Goal: Transaction & Acquisition: Purchase product/service

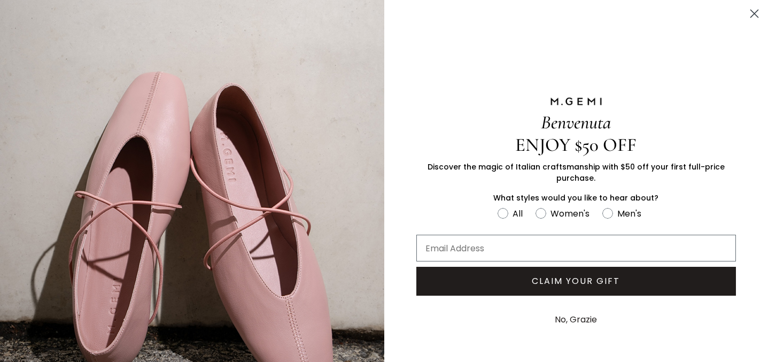
click at [748, 19] on circle "Close dialog" at bounding box center [755, 14] width 18 height 18
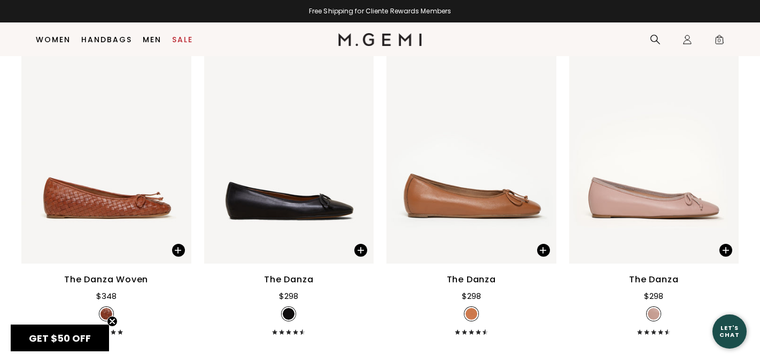
scroll to position [1462, 0]
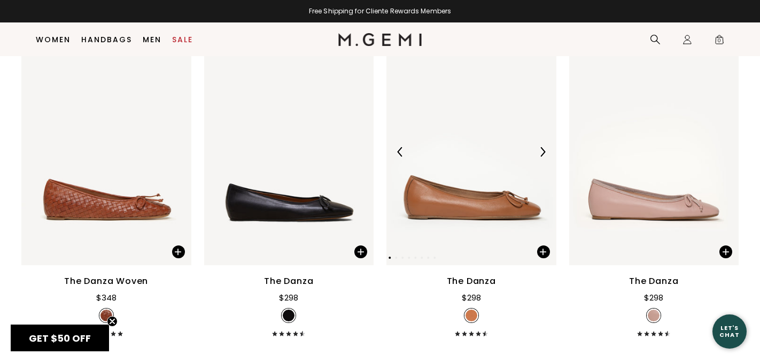
click at [462, 188] on img at bounding box center [472, 151] width 170 height 227
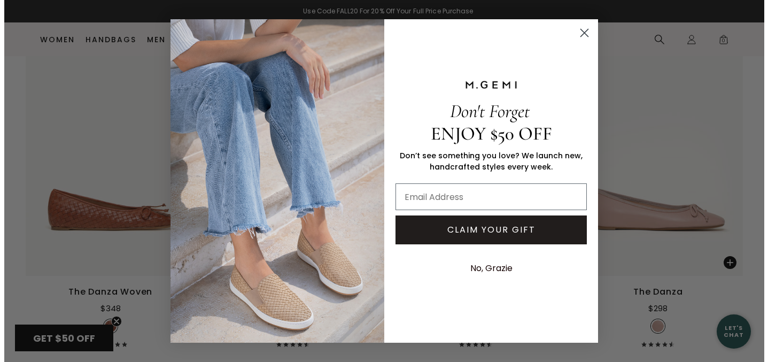
scroll to position [1470, 0]
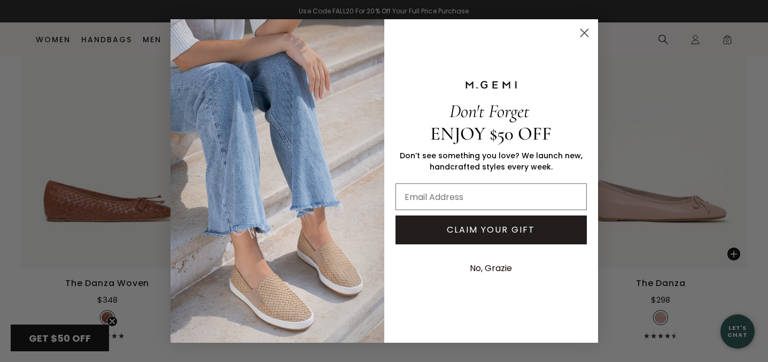
click at [584, 29] on circle "Close dialog" at bounding box center [584, 33] width 18 height 18
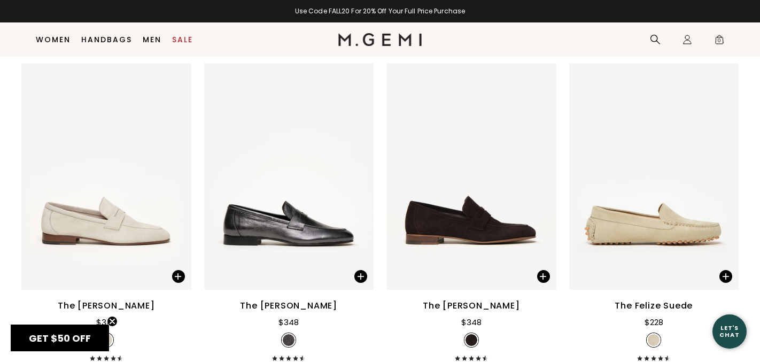
scroll to position [4679, 0]
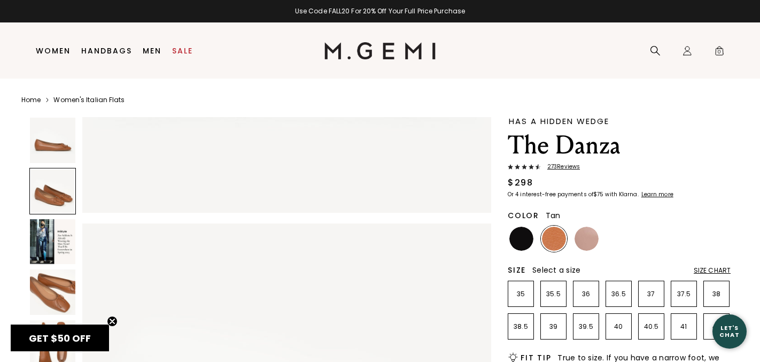
click at [44, 249] on img at bounding box center [52, 241] width 45 height 45
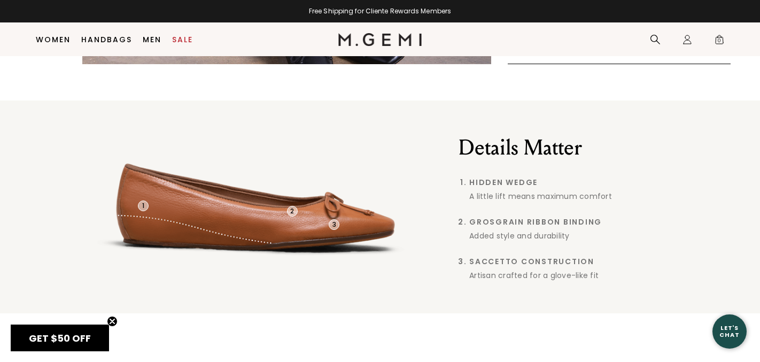
scroll to position [696, 0]
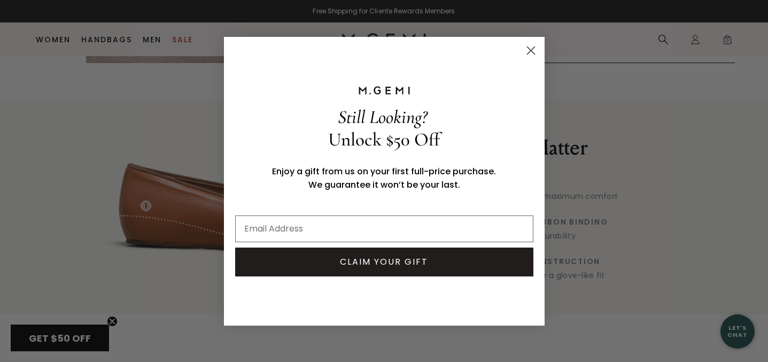
click at [530, 56] on circle "Close dialog" at bounding box center [531, 50] width 18 height 18
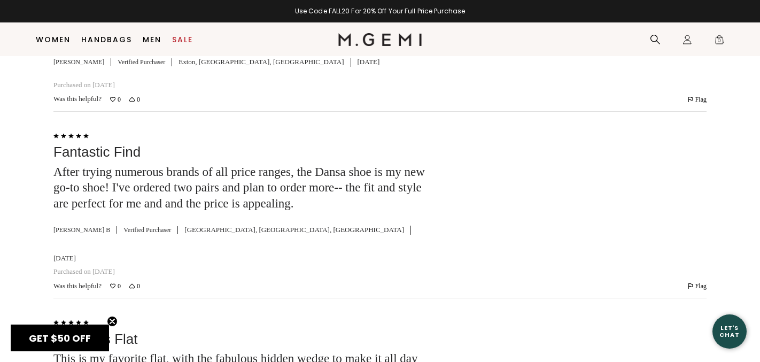
scroll to position [2541, 0]
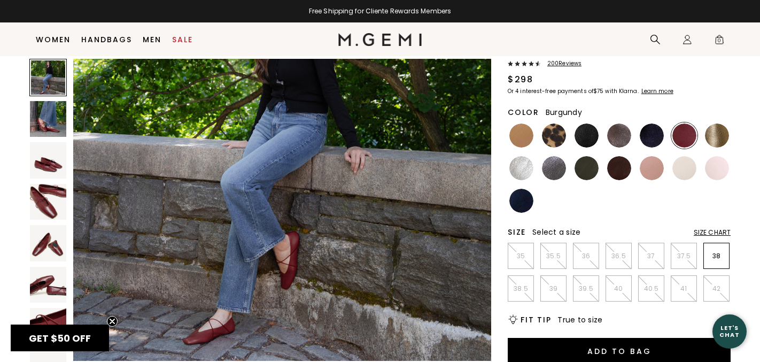
scroll to position [66, 0]
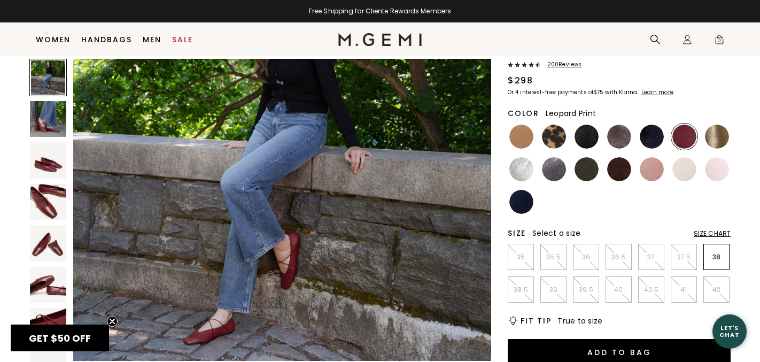
click at [557, 140] on img at bounding box center [554, 137] width 24 height 24
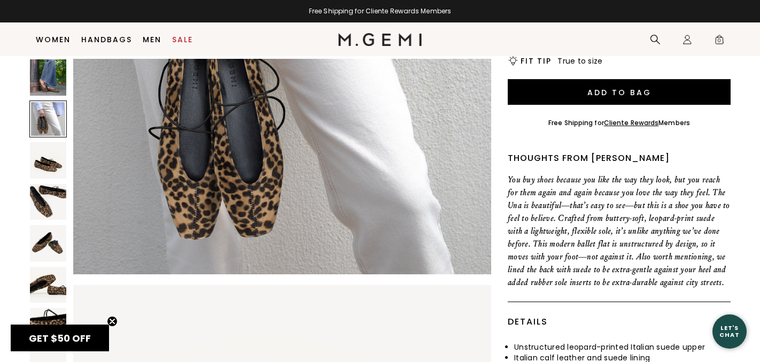
scroll to position [332, 0]
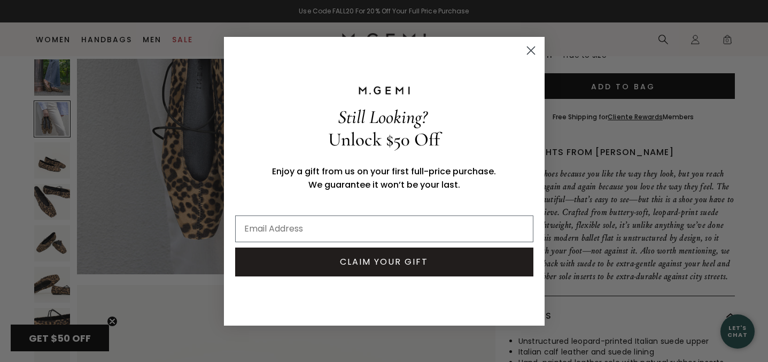
click at [528, 45] on circle "Close dialog" at bounding box center [531, 50] width 18 height 18
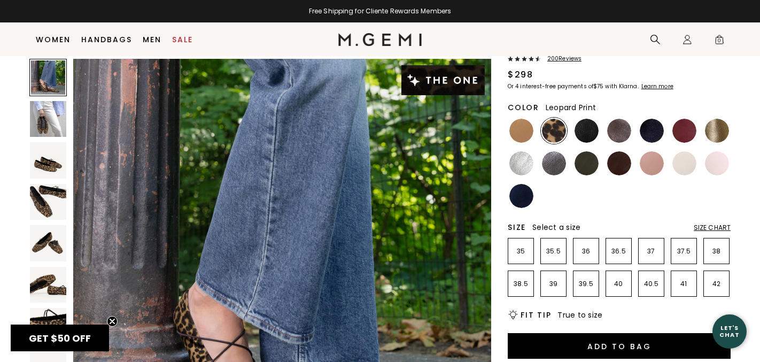
scroll to position [0, 0]
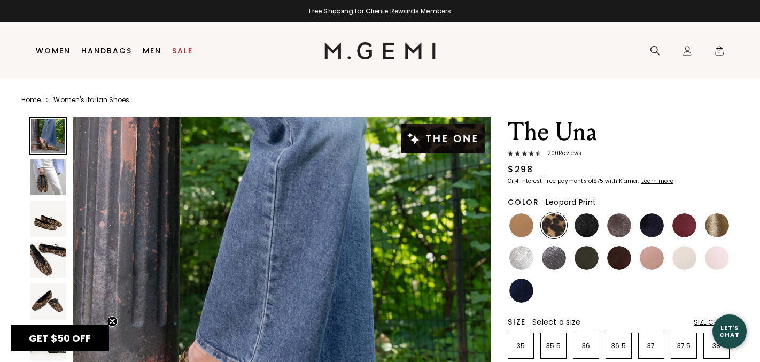
click at [45, 242] on img at bounding box center [48, 260] width 36 height 36
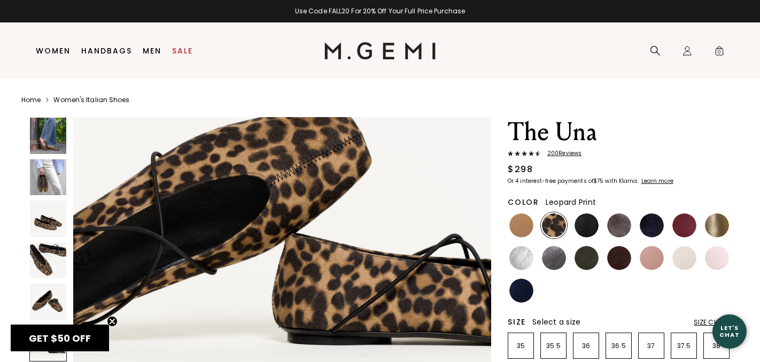
scroll to position [2244, 0]
click at [590, 228] on img at bounding box center [587, 225] width 24 height 24
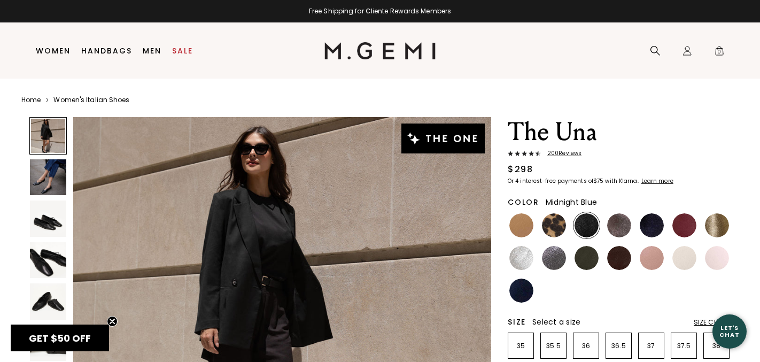
click at [654, 229] on img at bounding box center [652, 225] width 24 height 24
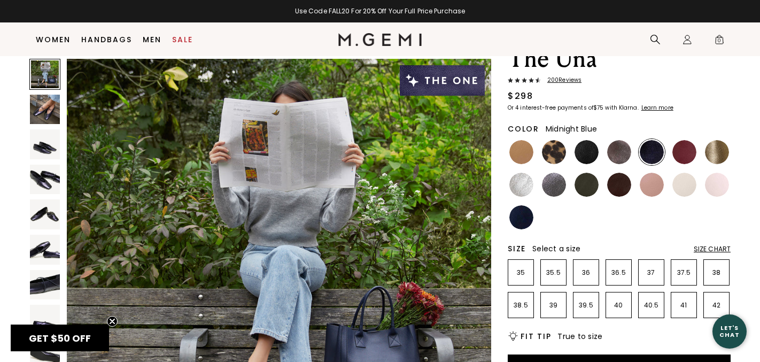
scroll to position [51, 0]
click at [589, 160] on img at bounding box center [587, 152] width 24 height 24
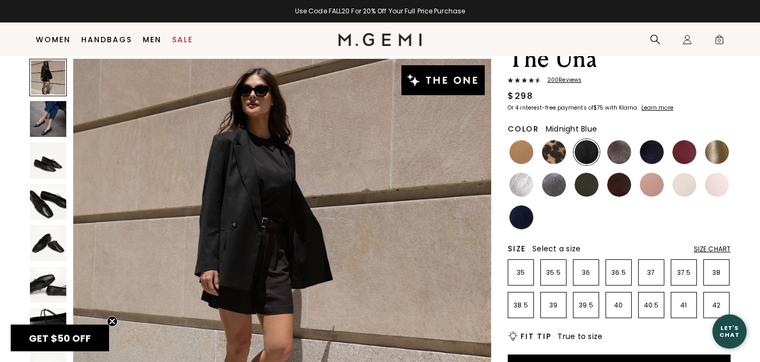
click at [647, 152] on img at bounding box center [652, 152] width 24 height 24
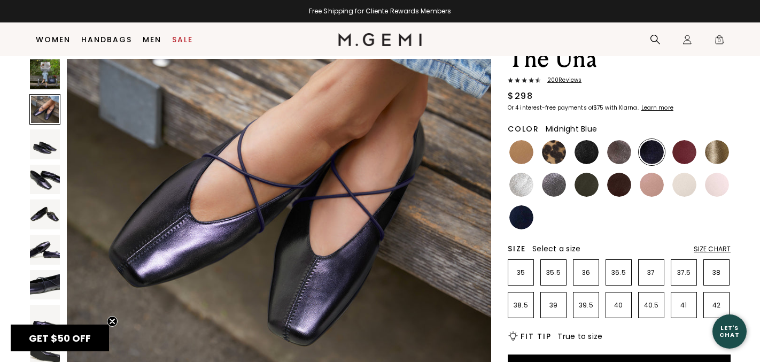
scroll to position [518, 0]
click at [529, 220] on img at bounding box center [521, 217] width 24 height 24
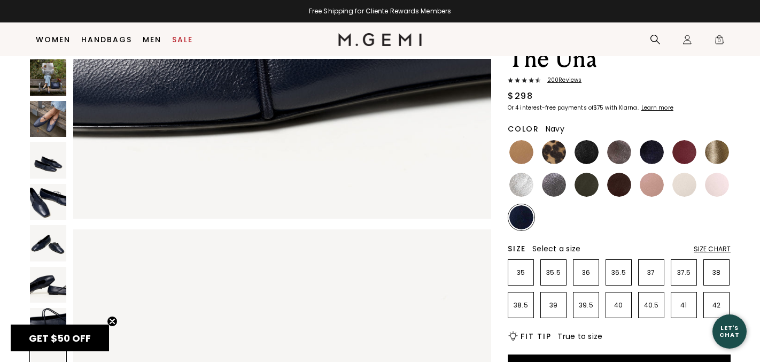
scroll to position [2833, 0]
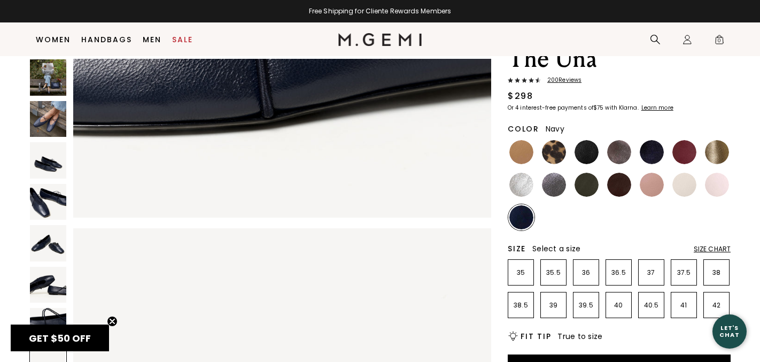
click at [42, 84] on img at bounding box center [48, 77] width 36 height 36
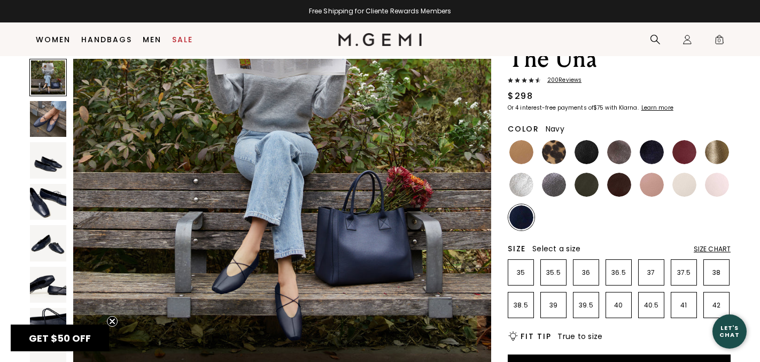
scroll to position [106, 0]
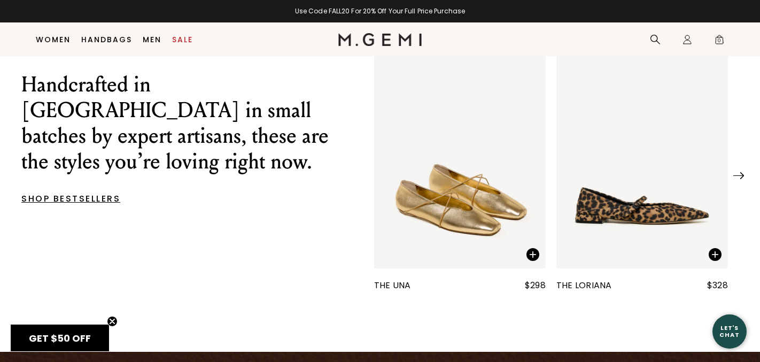
scroll to position [458, 0]
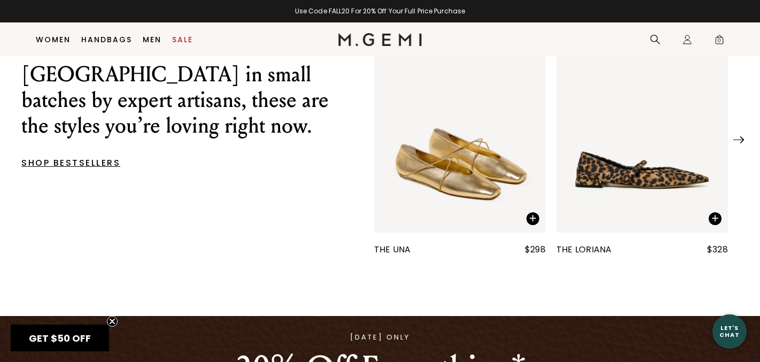
click at [437, 179] on img "1 / 25" at bounding box center [460, 118] width 172 height 229
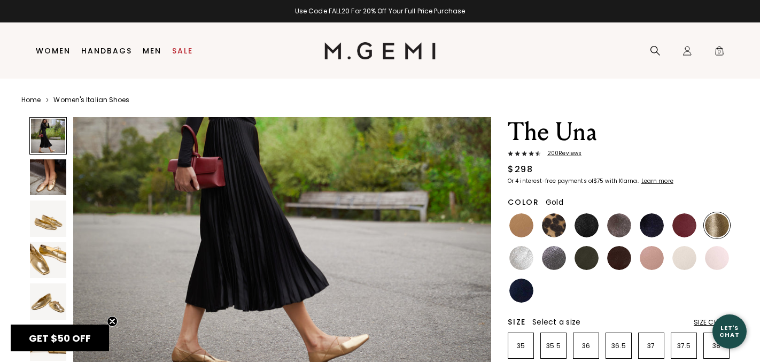
scroll to position [176, 0]
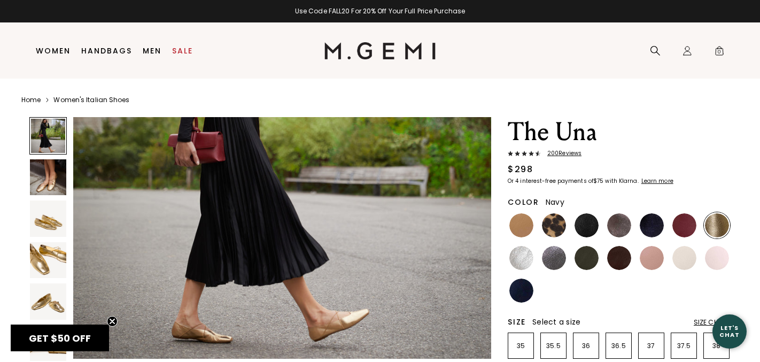
click at [526, 291] on img at bounding box center [521, 291] width 24 height 24
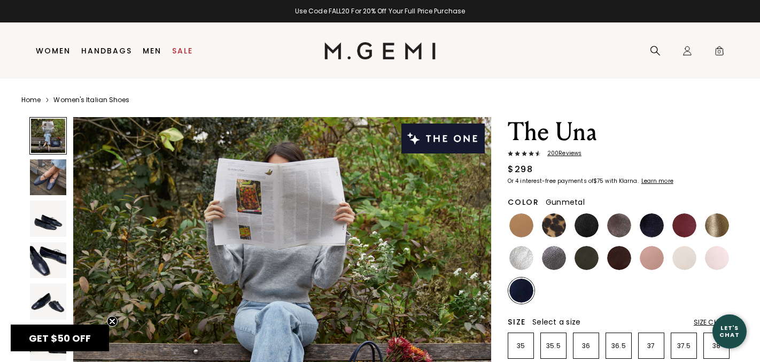
click at [562, 254] on img at bounding box center [554, 258] width 24 height 24
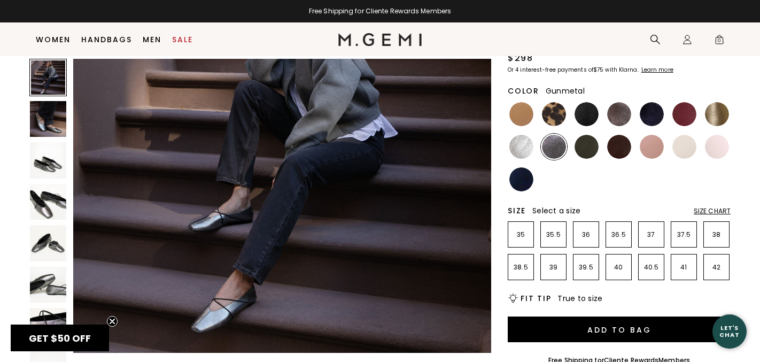
scroll to position [125, 0]
click at [585, 148] on img at bounding box center [587, 147] width 24 height 24
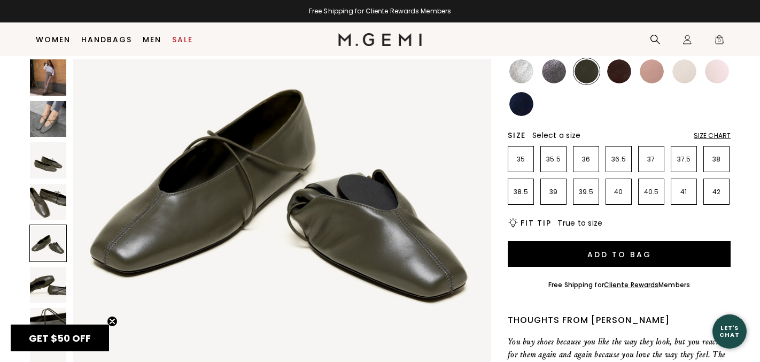
scroll to position [1762, 0]
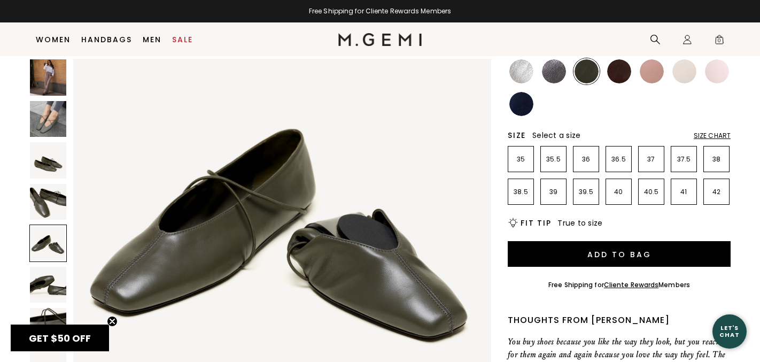
click at [629, 72] on img at bounding box center [619, 71] width 24 height 24
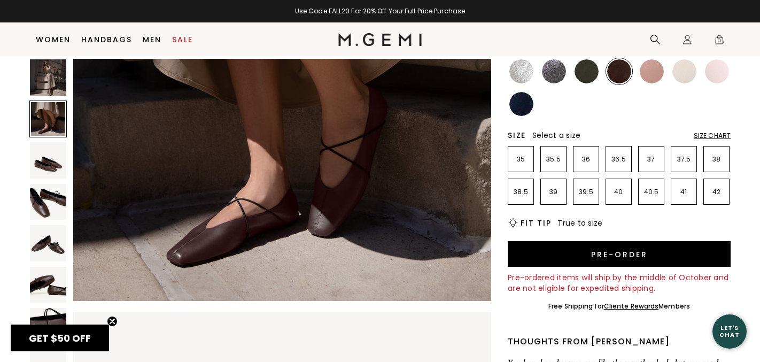
scroll to position [604, 0]
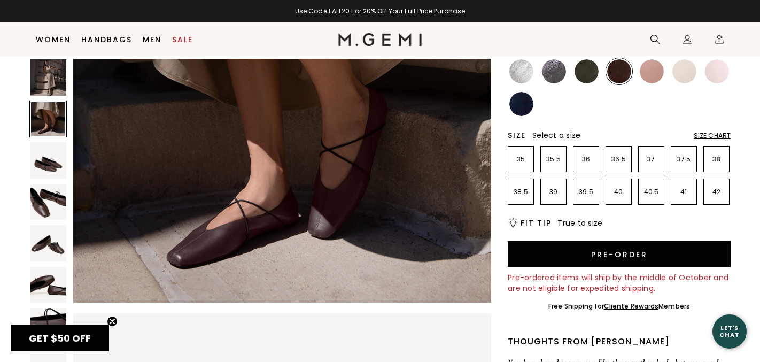
click at [652, 66] on img at bounding box center [652, 71] width 24 height 24
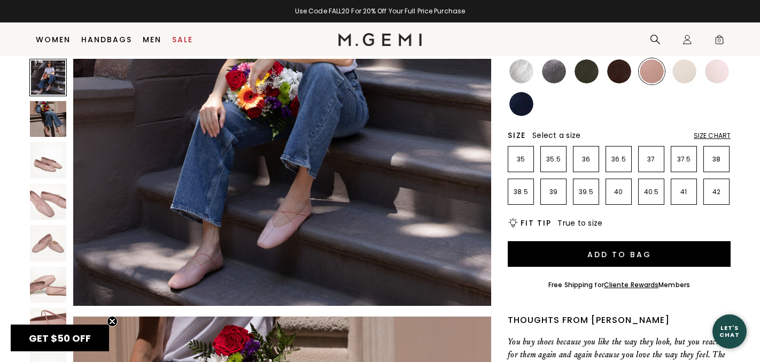
scroll to position [173, 0]
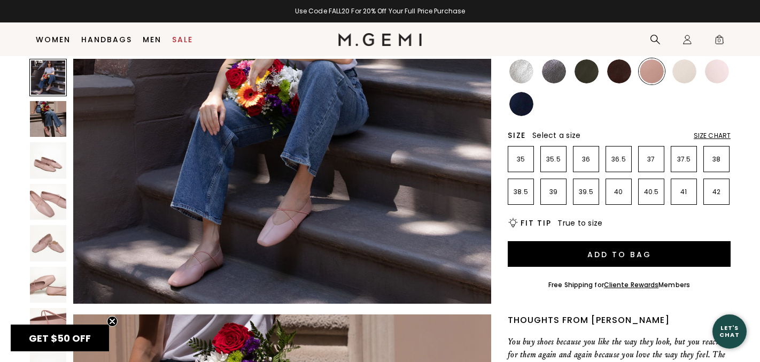
click at [605, 123] on div "The Una 200 Review s $298 Or 4 interest-free payments of $75 with Klarna Learn …" at bounding box center [619, 296] width 223 height 731
click at [684, 78] on img at bounding box center [685, 71] width 24 height 24
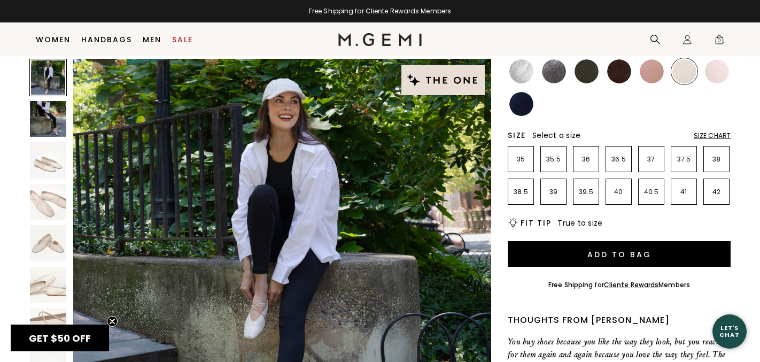
click at [716, 73] on img at bounding box center [717, 71] width 24 height 24
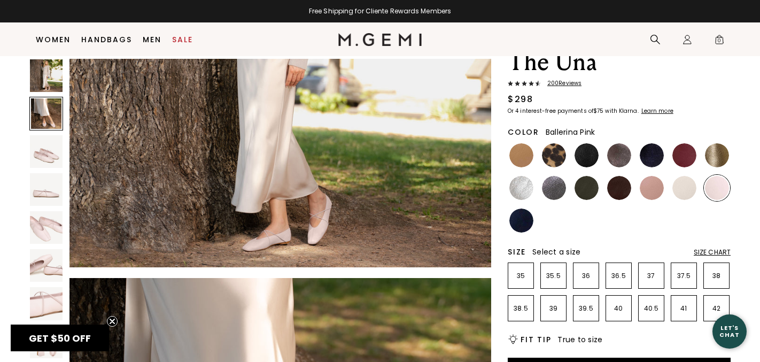
scroll to position [45, 0]
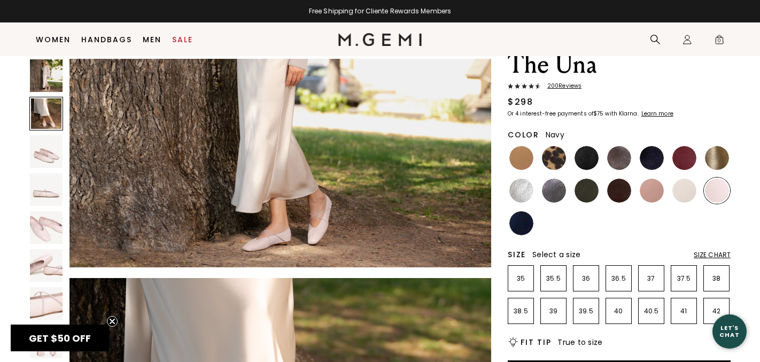
click at [521, 224] on img at bounding box center [521, 223] width 24 height 24
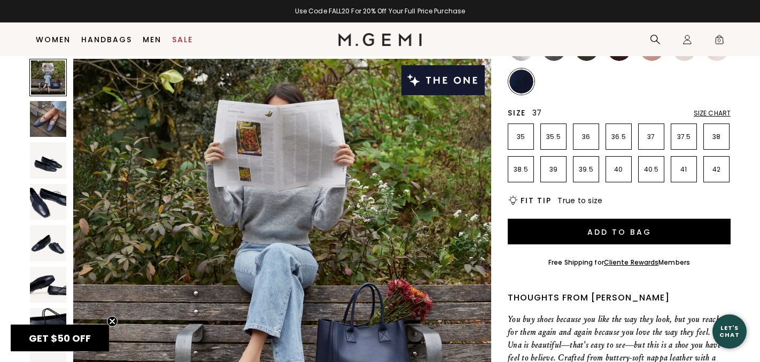
click at [657, 131] on li "37" at bounding box center [651, 136] width 26 height 26
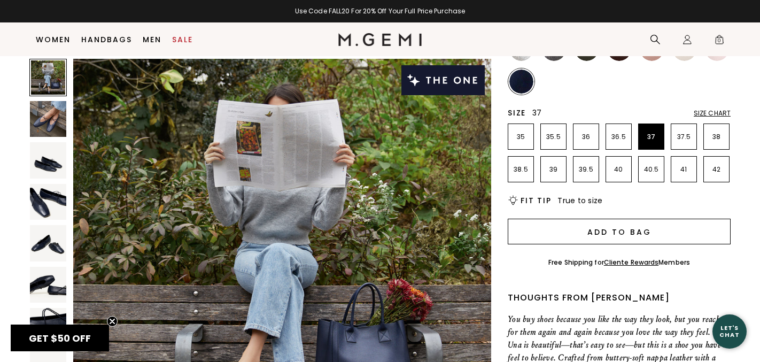
click at [582, 229] on button "Add to Bag" at bounding box center [619, 232] width 223 height 26
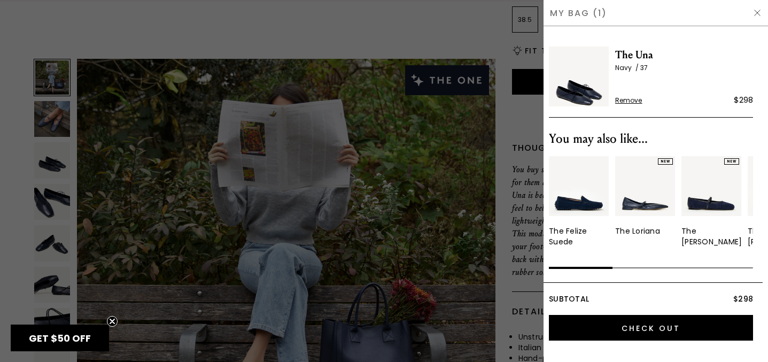
click at [756, 16] on img at bounding box center [757, 13] width 9 height 9
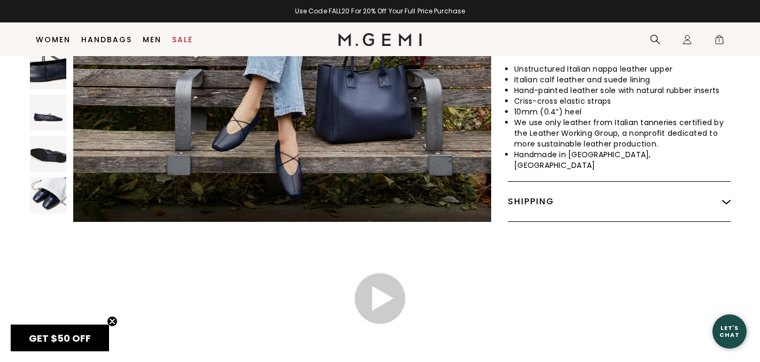
click at [646, 196] on div "Shipping" at bounding box center [619, 202] width 223 height 40
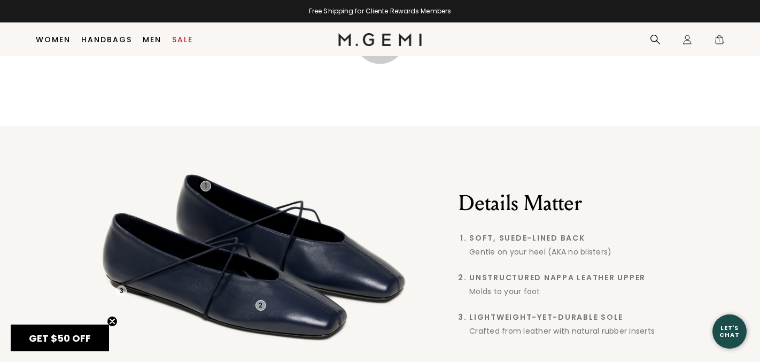
click at [411, 79] on video at bounding box center [380, 38] width 160 height 80
click at [373, 66] on img at bounding box center [379, 38] width 53 height 53
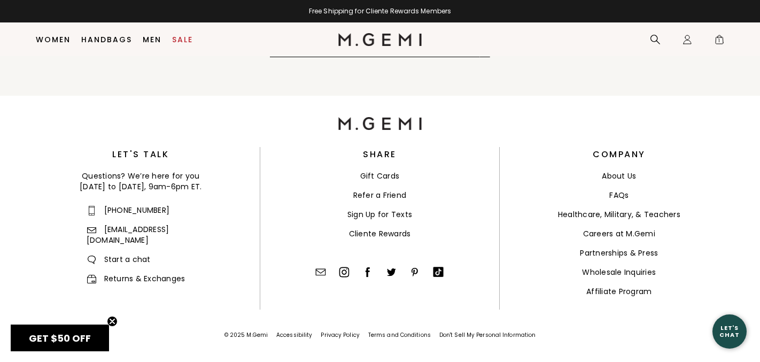
scroll to position [4919, 0]
click at [167, 273] on link "Returns & Exchanges" at bounding box center [136, 278] width 99 height 11
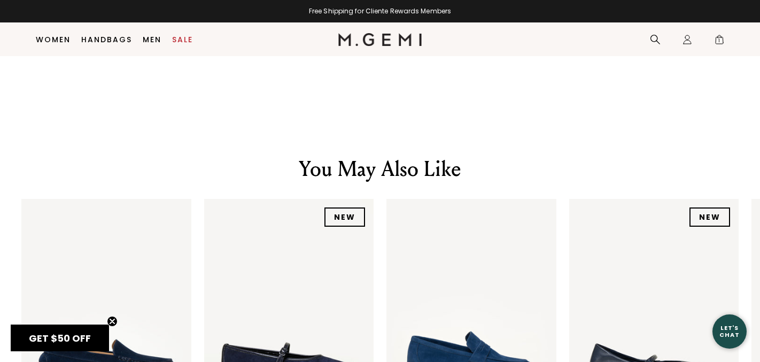
scroll to position [1767, 0]
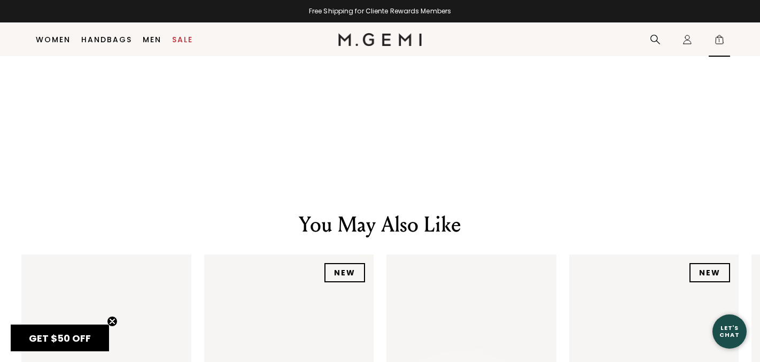
click at [719, 44] on span "1" at bounding box center [719, 41] width 11 height 11
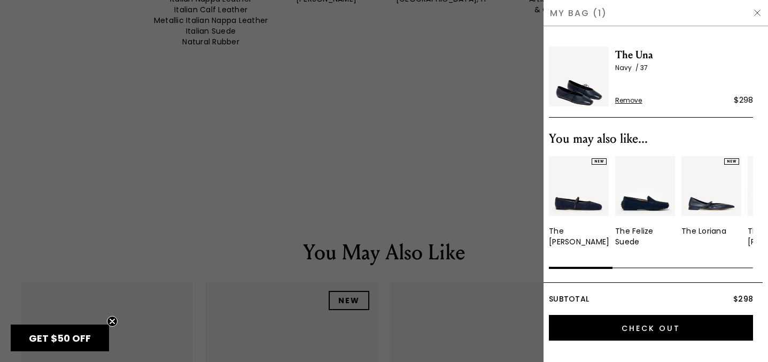
scroll to position [0, 0]
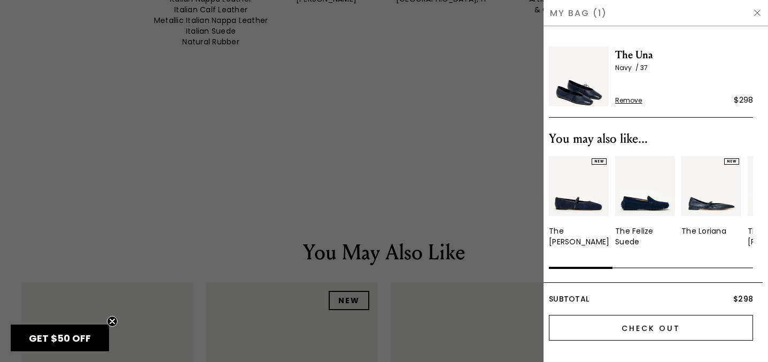
click at [662, 328] on input "Check Out" at bounding box center [651, 328] width 204 height 26
